Goal: Task Accomplishment & Management: Manage account settings

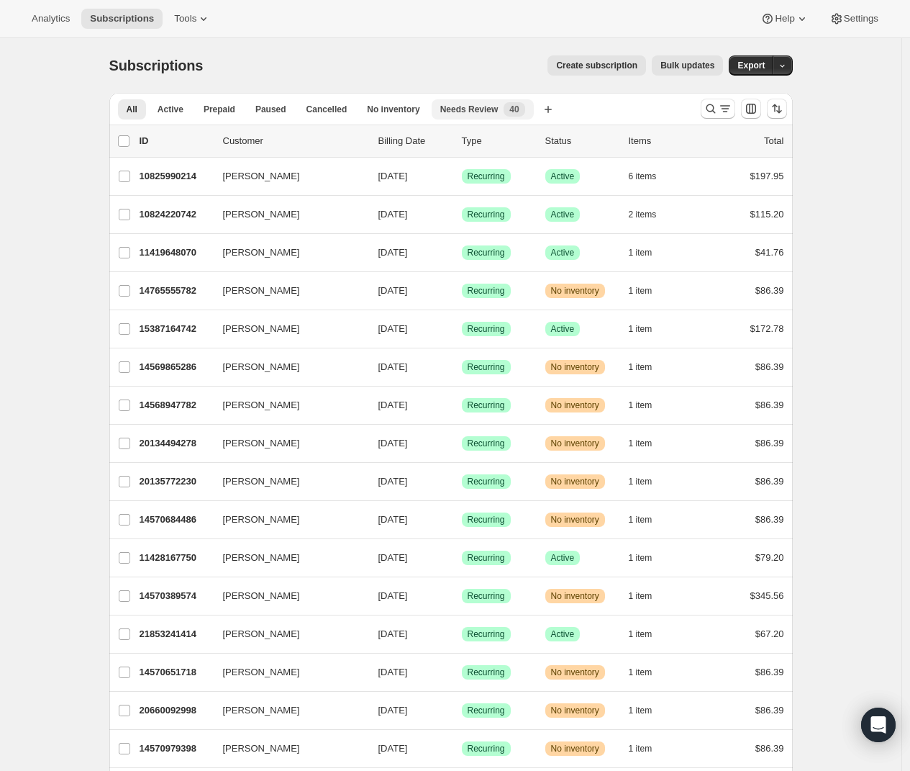
drag, startPoint x: 473, startPoint y: 124, endPoint x: 480, endPoint y: 113, distance: 13.6
click at [479, 113] on span "Needs Review" at bounding box center [469, 110] width 58 height 12
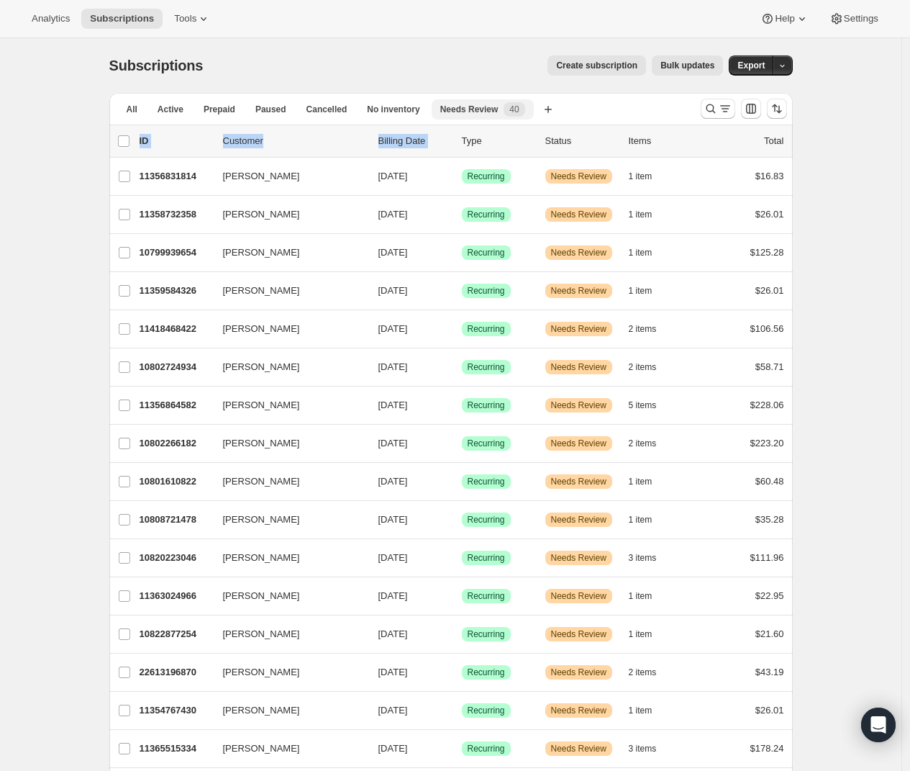
click at [497, 109] on span "Needs Review" at bounding box center [469, 110] width 58 height 12
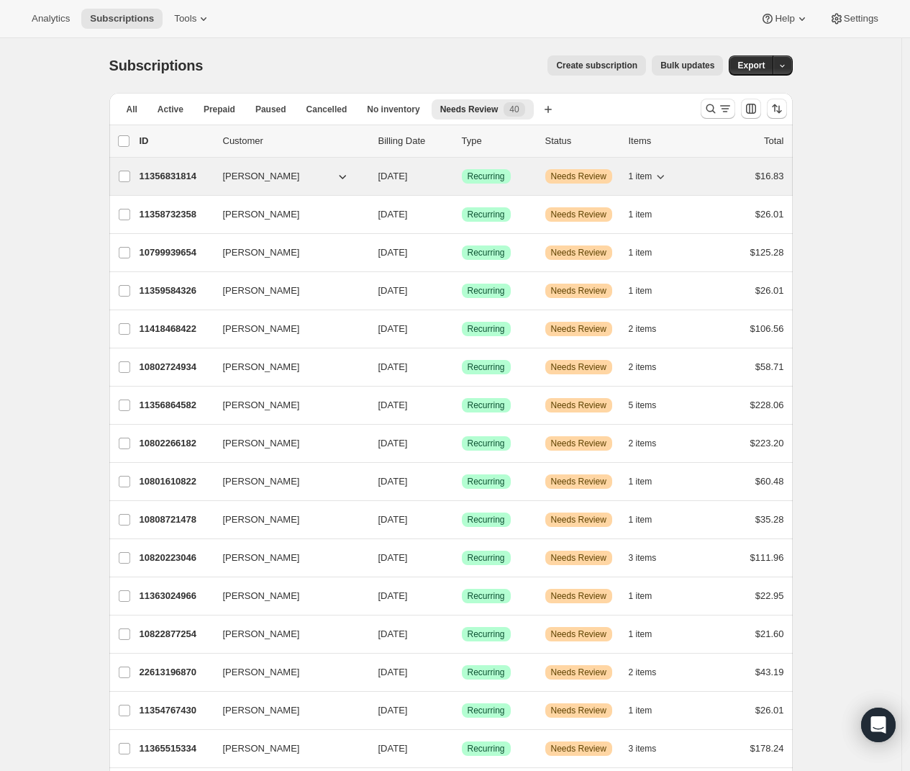
click at [187, 177] on p "11356831814" at bounding box center [176, 176] width 72 height 14
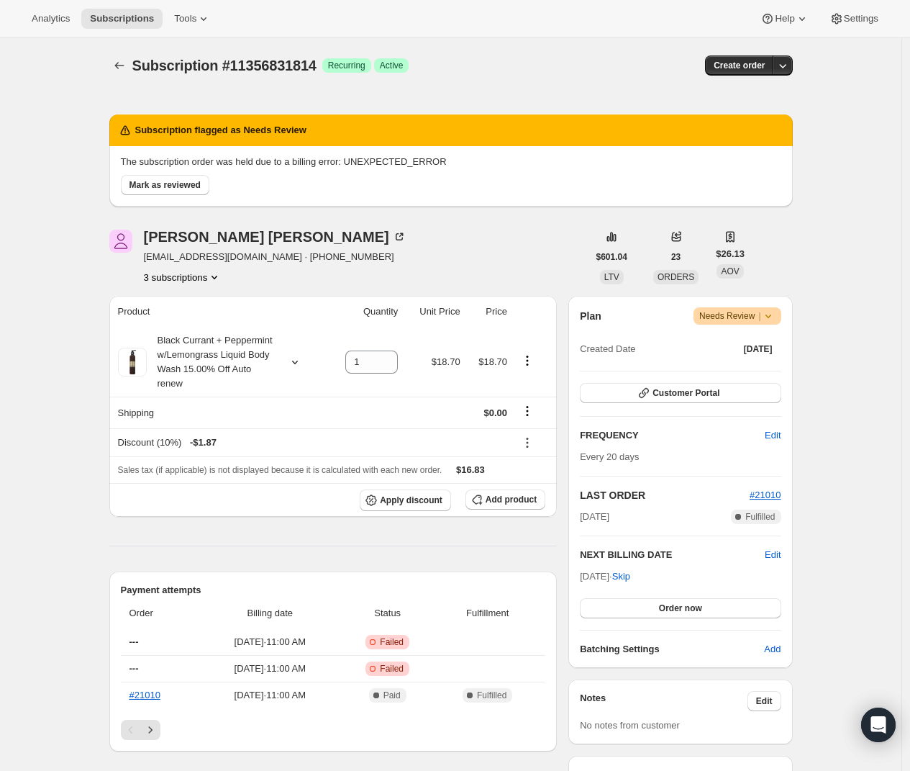
click at [772, 314] on icon at bounding box center [768, 316] width 14 height 14
click at [827, 311] on div "Subscription #11356831814. This page is ready Subscription #11356831814 Success…" at bounding box center [451, 683] width 902 height 1291
click at [120, 62] on icon "Subscriptions" at bounding box center [119, 65] width 14 height 14
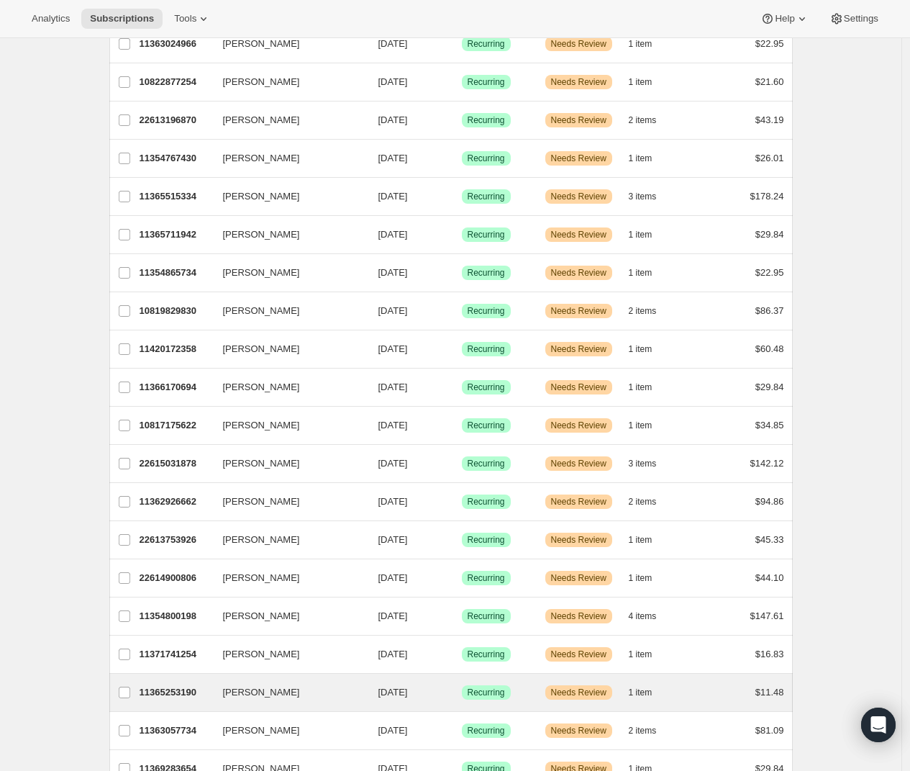
scroll to position [478, 0]
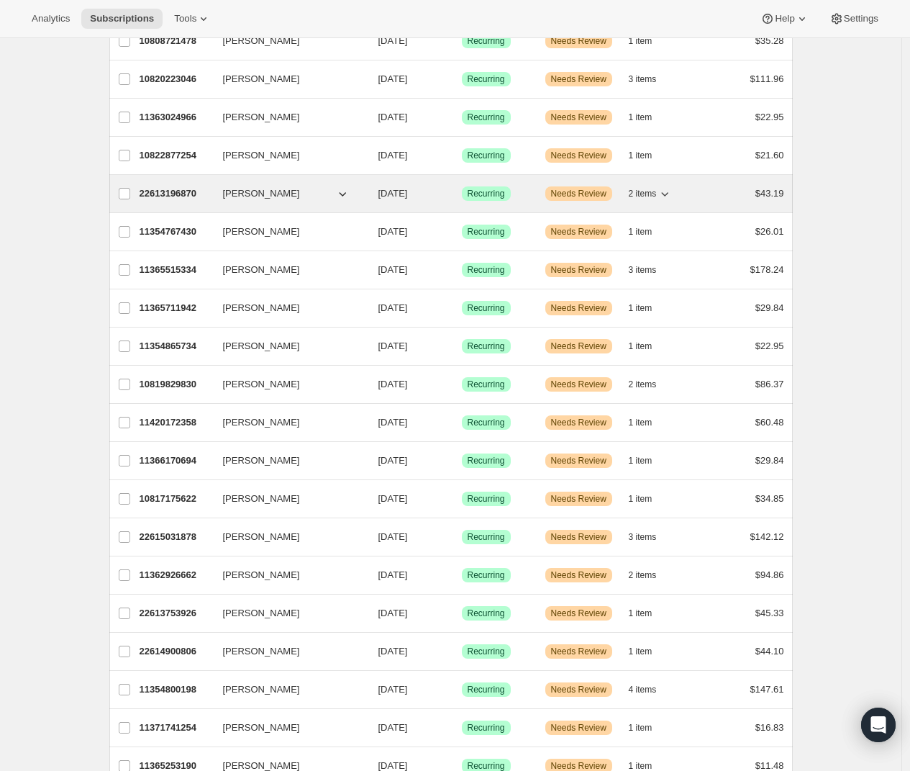
click at [242, 189] on span "[PERSON_NAME]" at bounding box center [261, 193] width 77 height 14
click at [193, 194] on p "22613196870" at bounding box center [176, 193] width 72 height 14
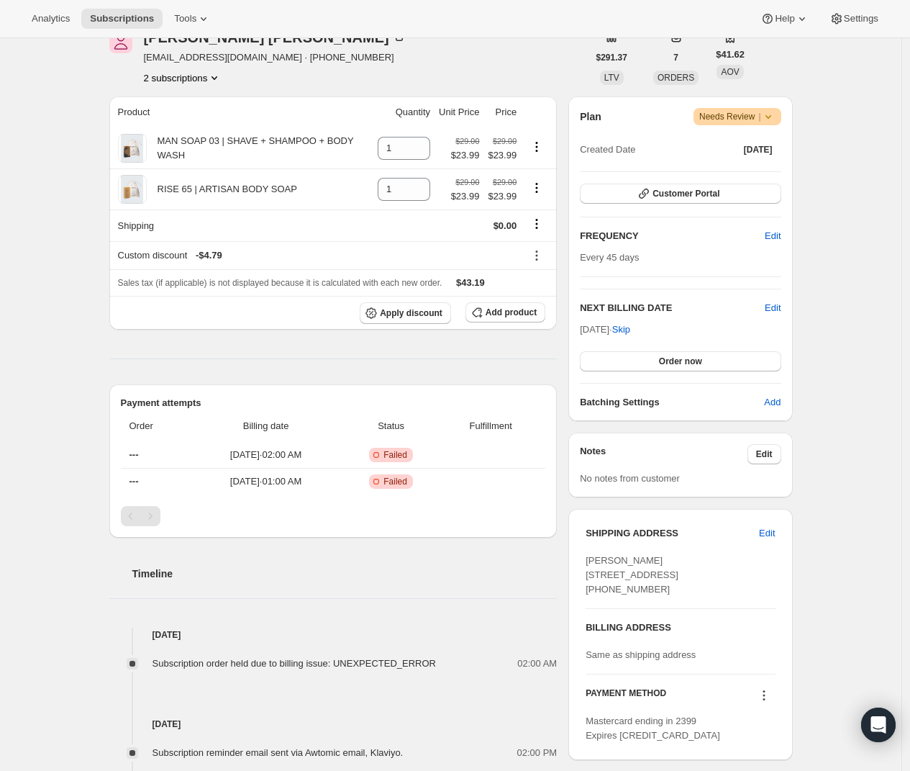
scroll to position [142, 0]
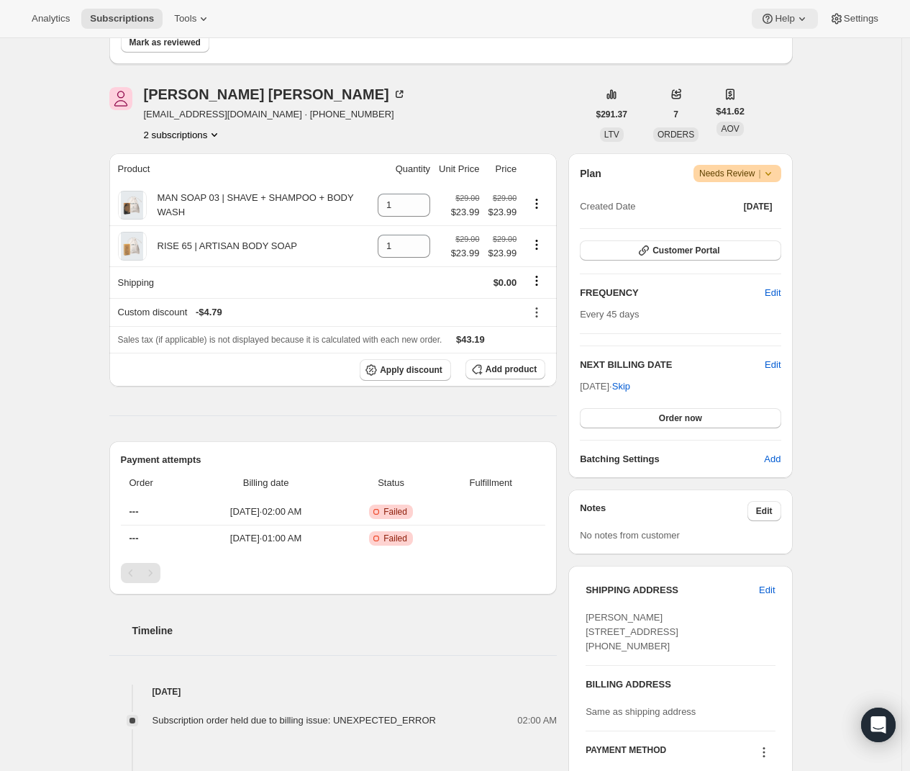
click at [782, 19] on span "Help" at bounding box center [784, 19] width 19 height 12
click at [854, 104] on div "Subscription #22613196870. This page is ready Subscription #22613196870 Success…" at bounding box center [451, 486] width 902 height 1180
click at [204, 139] on button "2 subscriptions" at bounding box center [183, 134] width 78 height 14
click at [385, 136] on div "[PERSON_NAME] [EMAIL_ADDRESS][DOMAIN_NAME] · [PHONE_NUMBER] 2 subscriptions" at bounding box center [348, 114] width 478 height 55
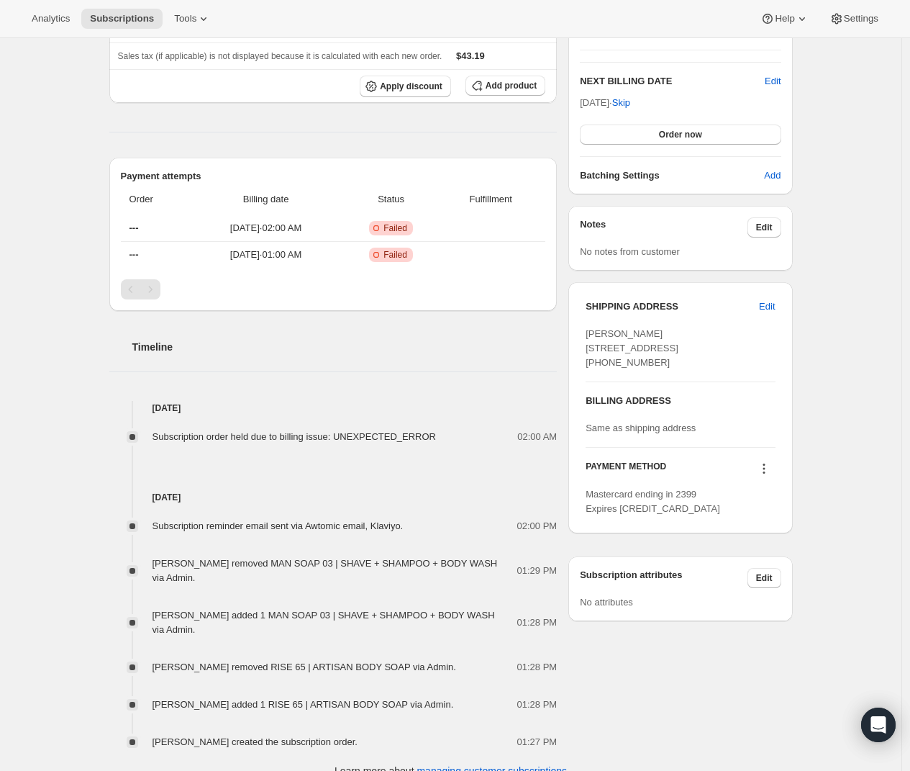
scroll to position [448, 0]
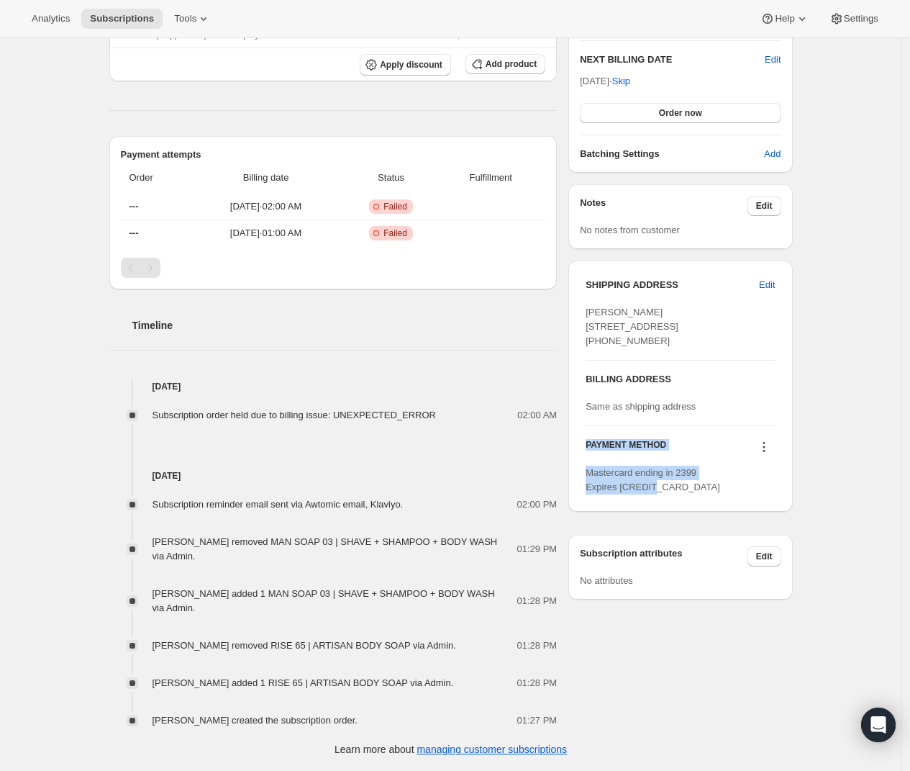
drag, startPoint x: 699, startPoint y: 515, endPoint x: 580, endPoint y: 446, distance: 138.0
click at [580, 446] on div "SHIPPING ADDRESS Edit [PERSON_NAME] [STREET_ADDRESS] [PHONE_NUMBER] BILLING ADD…" at bounding box center [680, 385] width 224 height 251
click at [814, 448] on div "Subscription #22613196870. This page is ready Subscription #22613196870 Success…" at bounding box center [451, 181] width 902 height 1180
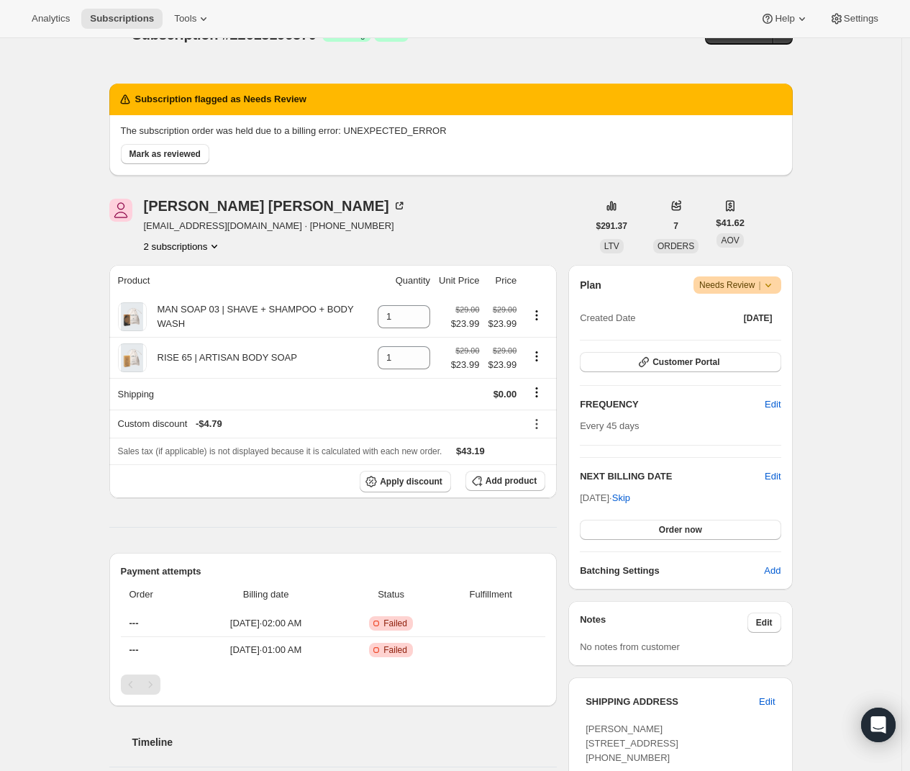
scroll to position [0, 0]
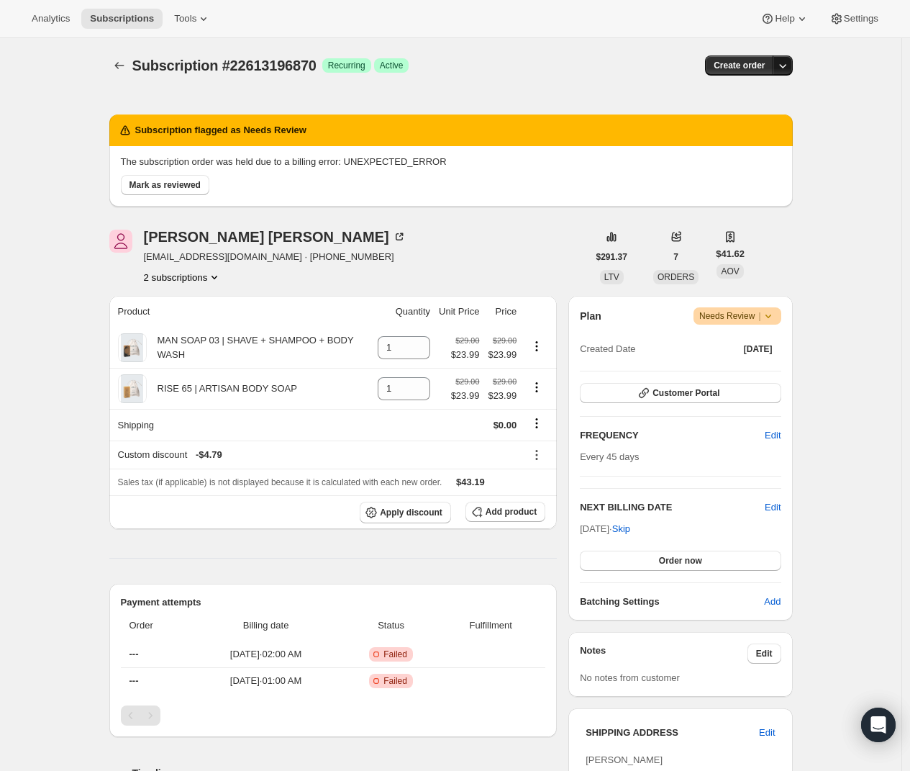
click at [786, 70] on icon "button" at bounding box center [783, 65] width 14 height 14
click at [127, 69] on icon "Subscriptions" at bounding box center [119, 65] width 14 height 14
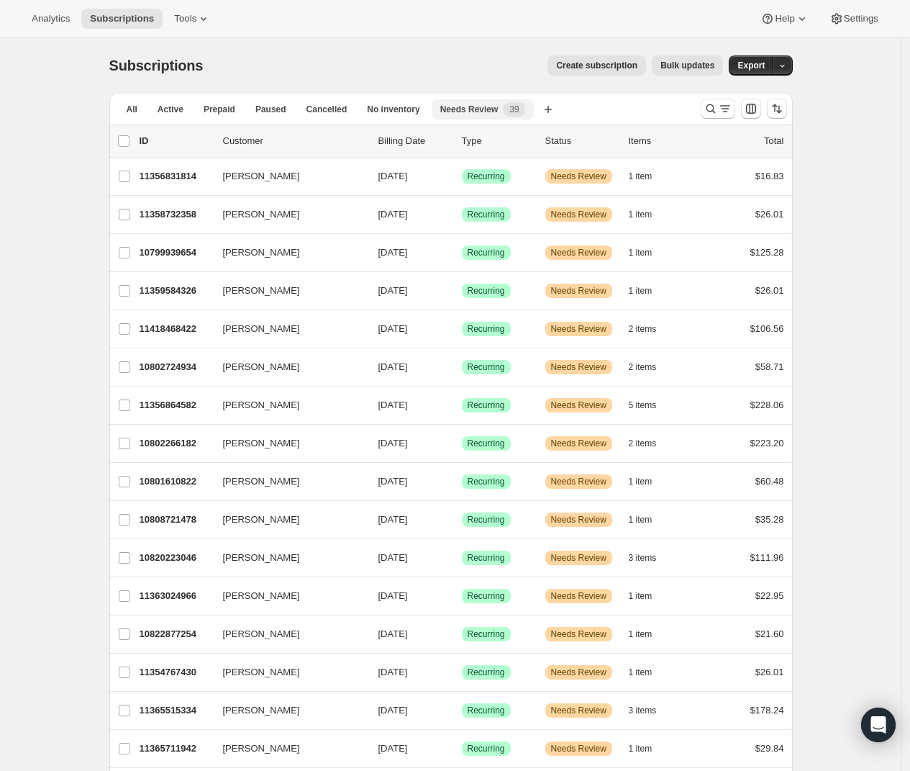
click at [484, 108] on span "Needs Review" at bounding box center [469, 110] width 58 height 12
click at [496, 107] on span "Needs Review" at bounding box center [469, 110] width 58 height 12
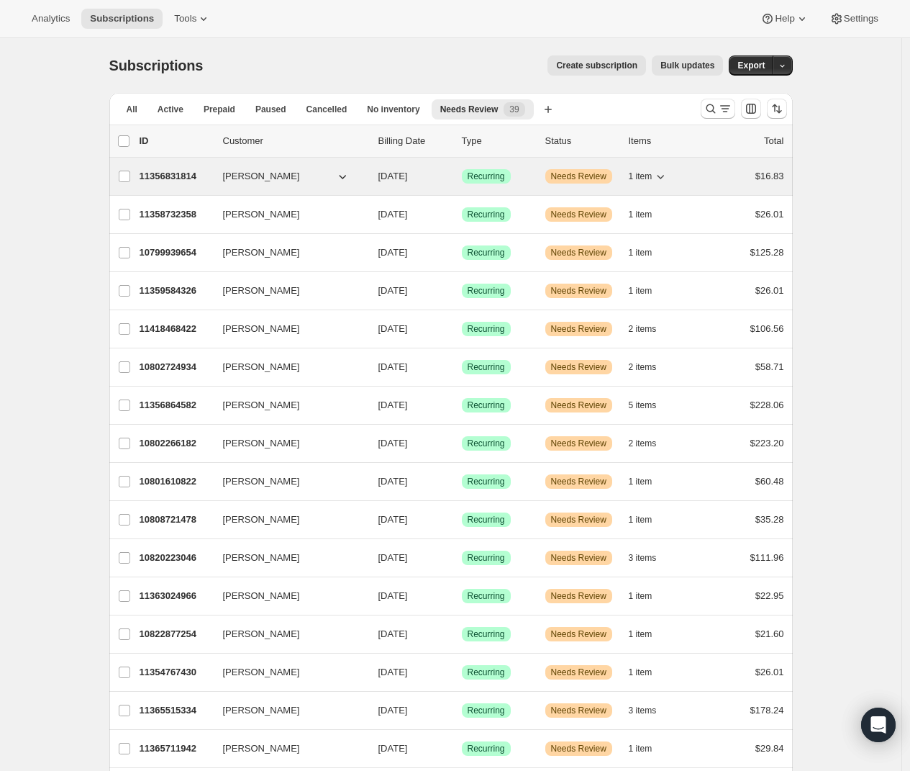
click at [253, 174] on span "[PERSON_NAME]" at bounding box center [261, 176] width 77 height 14
click at [154, 174] on p "11356831814" at bounding box center [176, 176] width 72 height 14
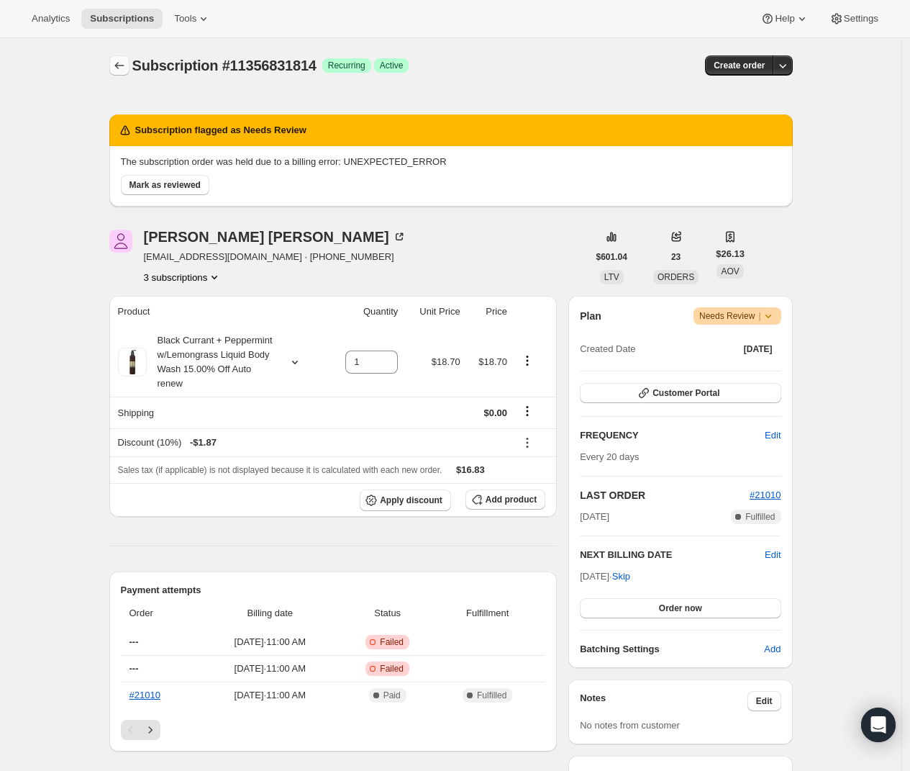
click at [125, 62] on icon "Subscriptions" at bounding box center [119, 65] width 14 height 14
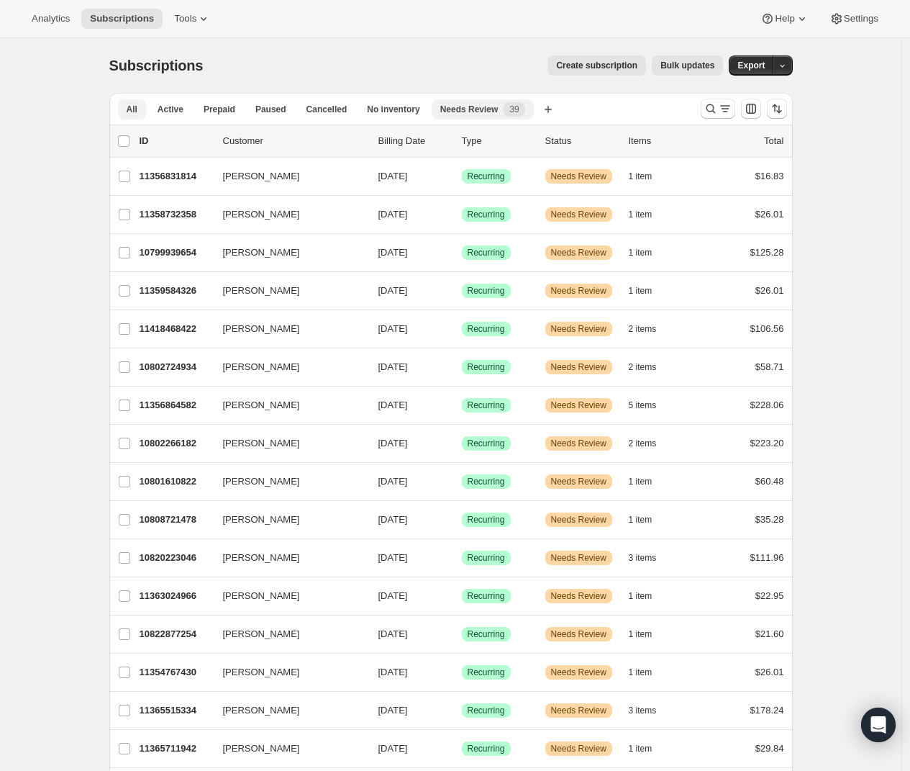
click at [136, 108] on span "All" at bounding box center [132, 110] width 11 height 12
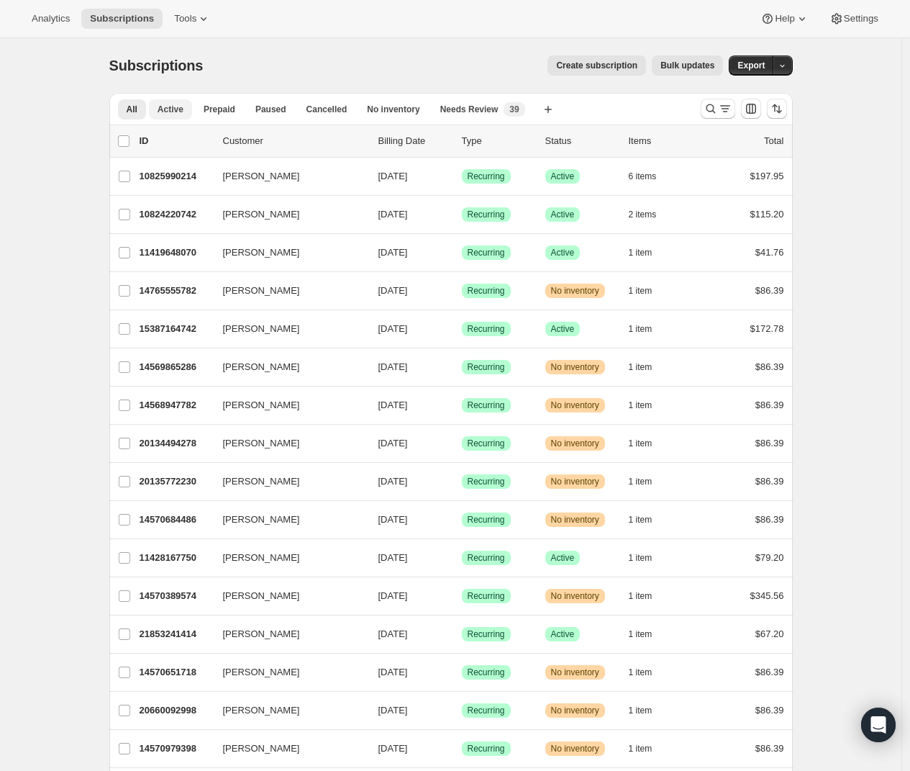
click at [169, 111] on span "Active" at bounding box center [171, 110] width 26 height 12
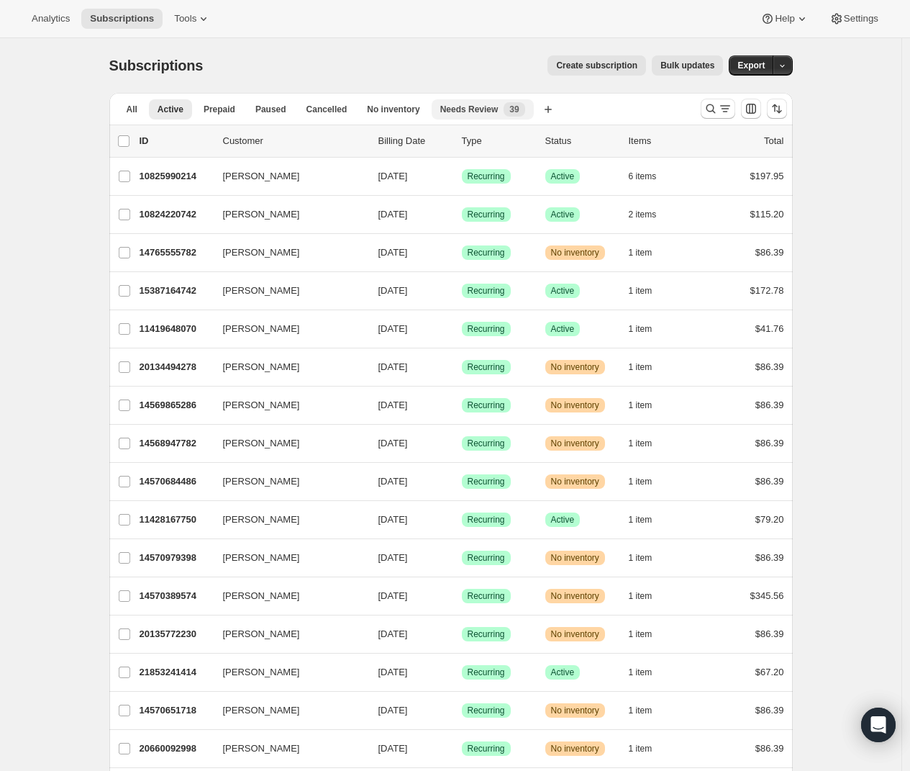
click at [496, 113] on span "Needs Review" at bounding box center [469, 110] width 58 height 12
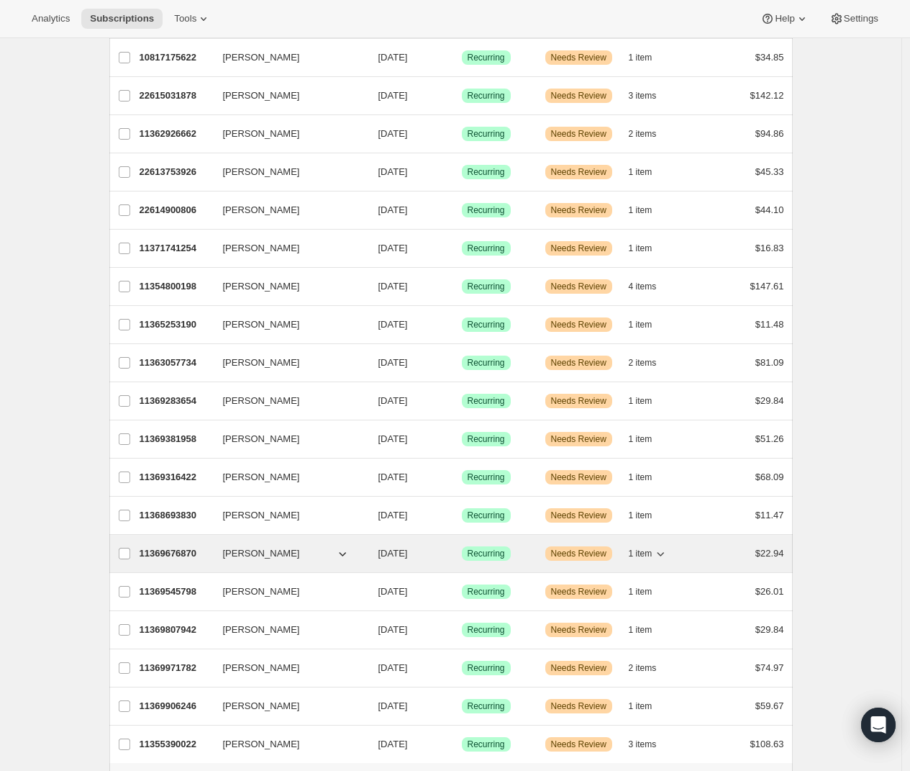
scroll to position [832, 0]
